Goal: Information Seeking & Learning: Understand process/instructions

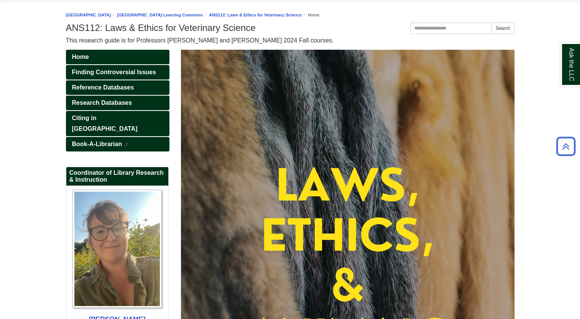
scroll to position [72, 0]
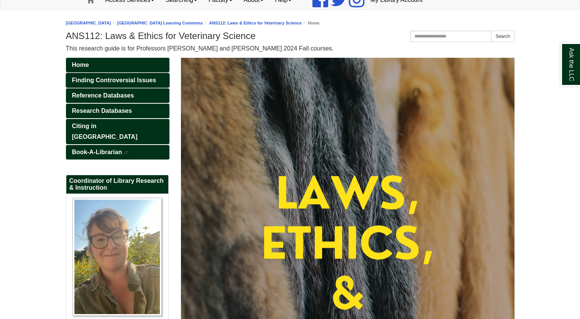
click at [136, 77] on span "Finding Controversial Issues" at bounding box center [114, 80] width 84 height 7
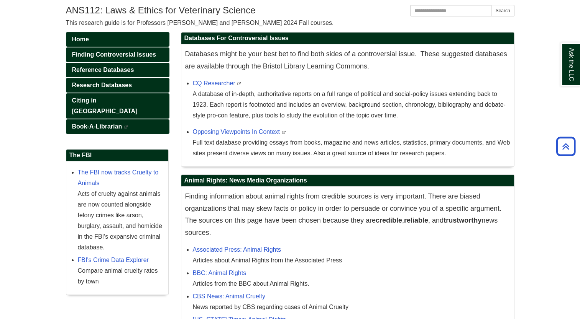
scroll to position [95, 0]
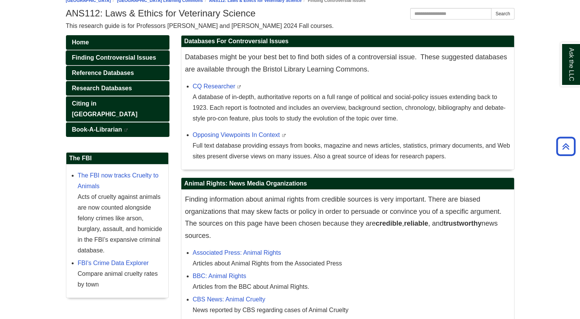
click at [136, 57] on span "Finding Controversial Issues" at bounding box center [114, 57] width 84 height 7
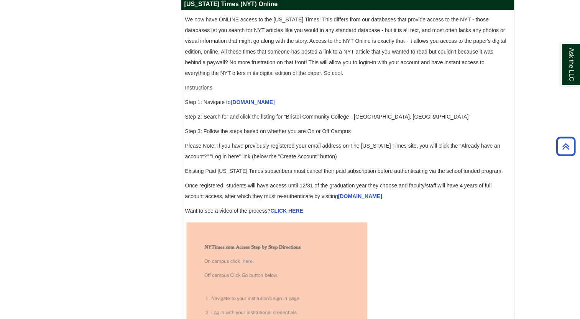
scroll to position [766, 0]
click at [247, 105] on link "accessnyt.com" at bounding box center [253, 102] width 44 height 6
